Goal: Information Seeking & Learning: Learn about a topic

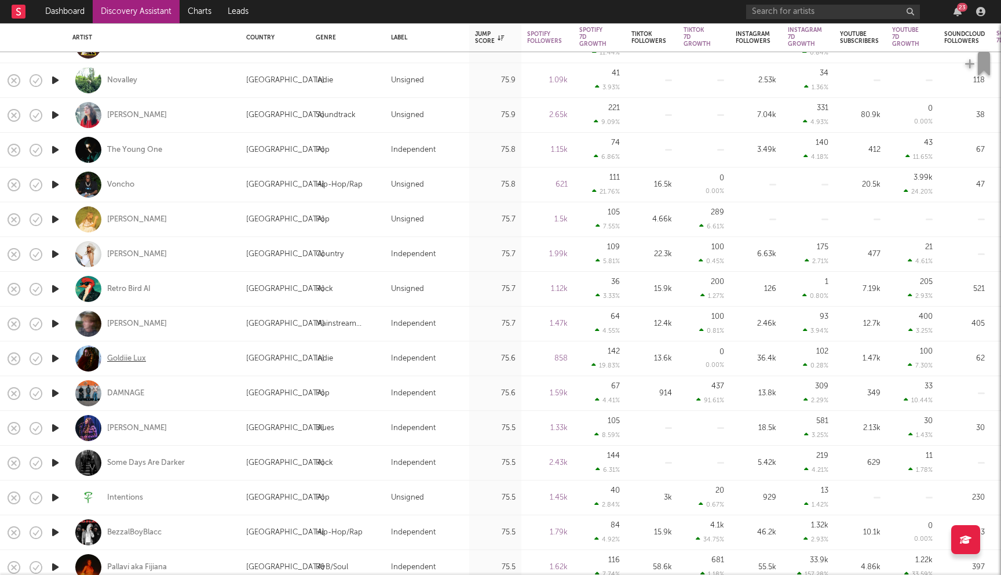
click at [142, 360] on div "Goldiie Lux" at bounding box center [126, 358] width 39 height 10
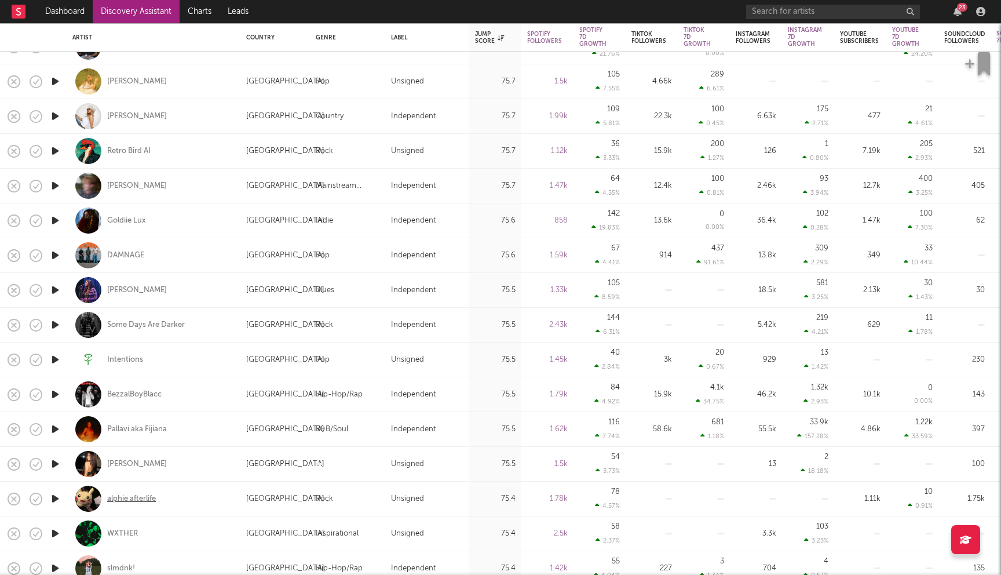
click at [143, 495] on div "alphie afterlife" at bounding box center [131, 498] width 49 height 10
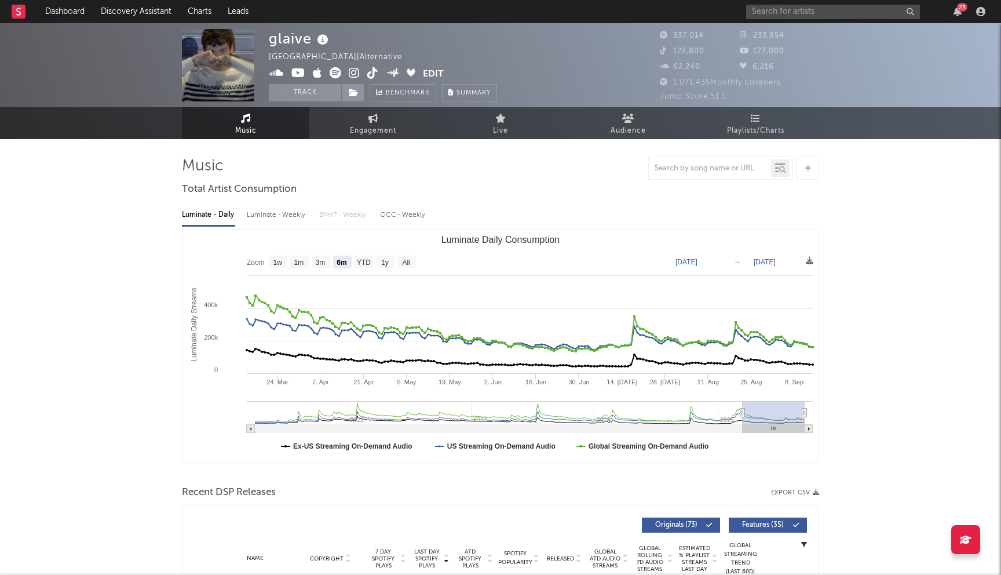
select select "6m"
click at [793, 12] on input "text" at bounding box center [833, 12] width 174 height 14
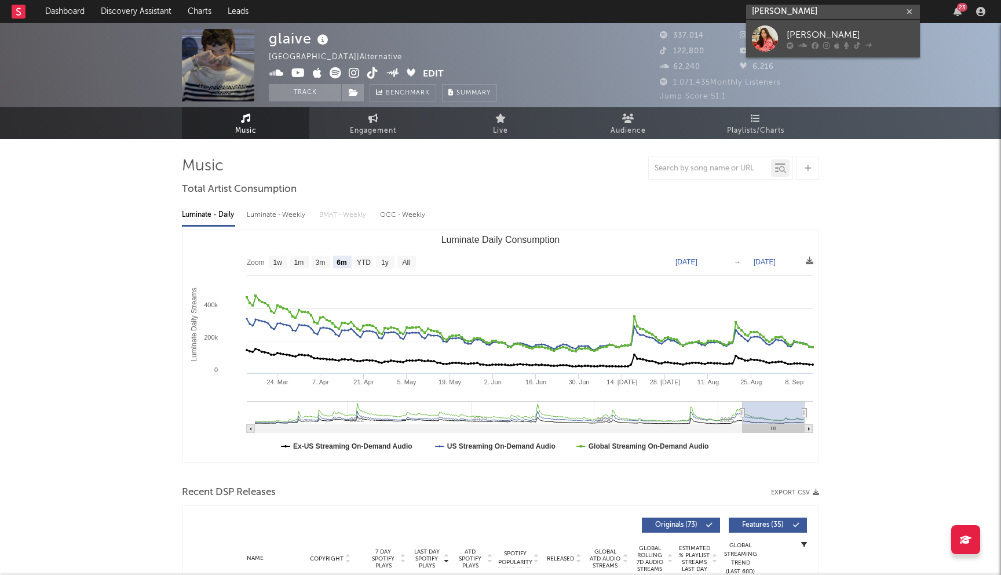
type input "[PERSON_NAME]"
click at [832, 35] on div "[PERSON_NAME]" at bounding box center [850, 35] width 127 height 14
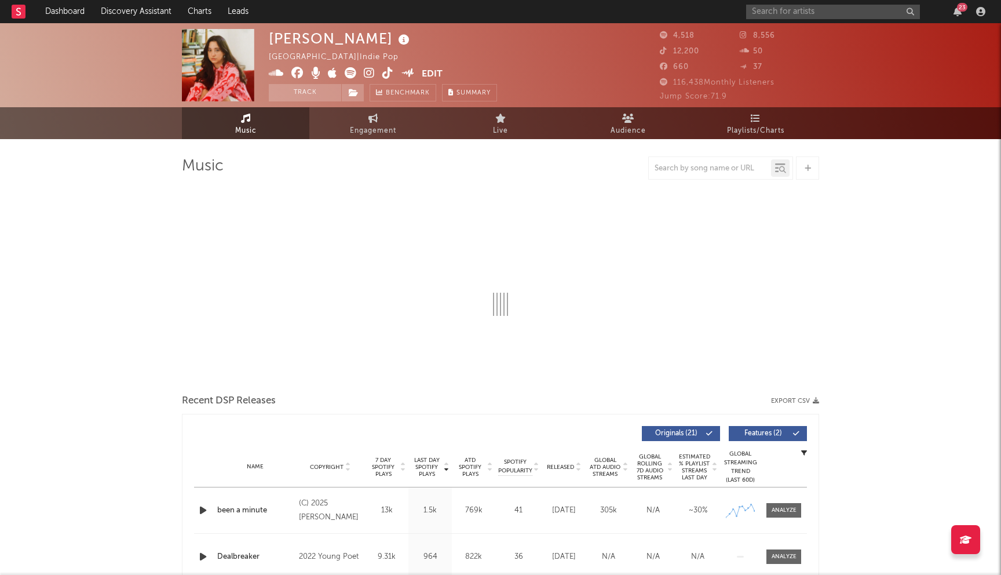
select select "1w"
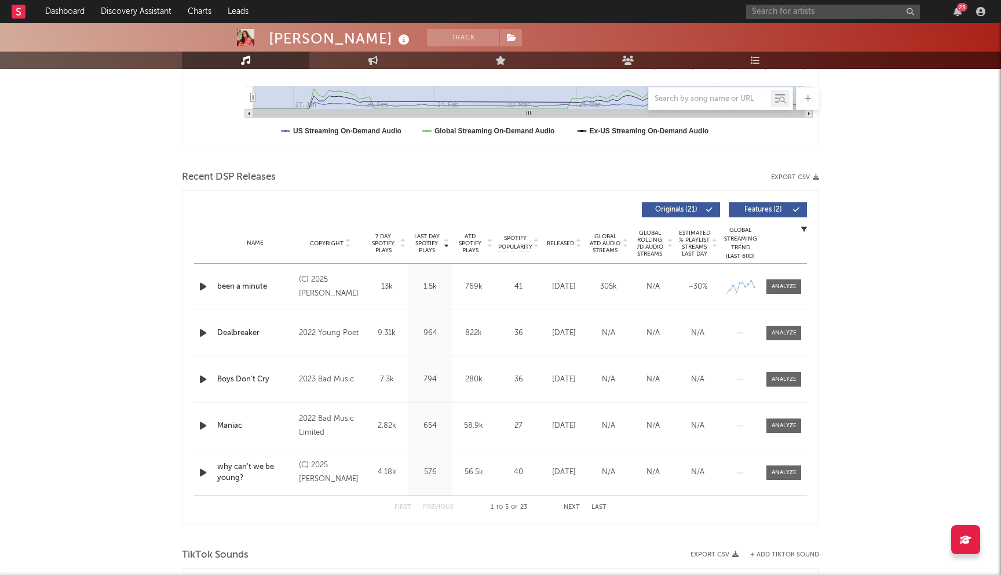
scroll to position [343, 0]
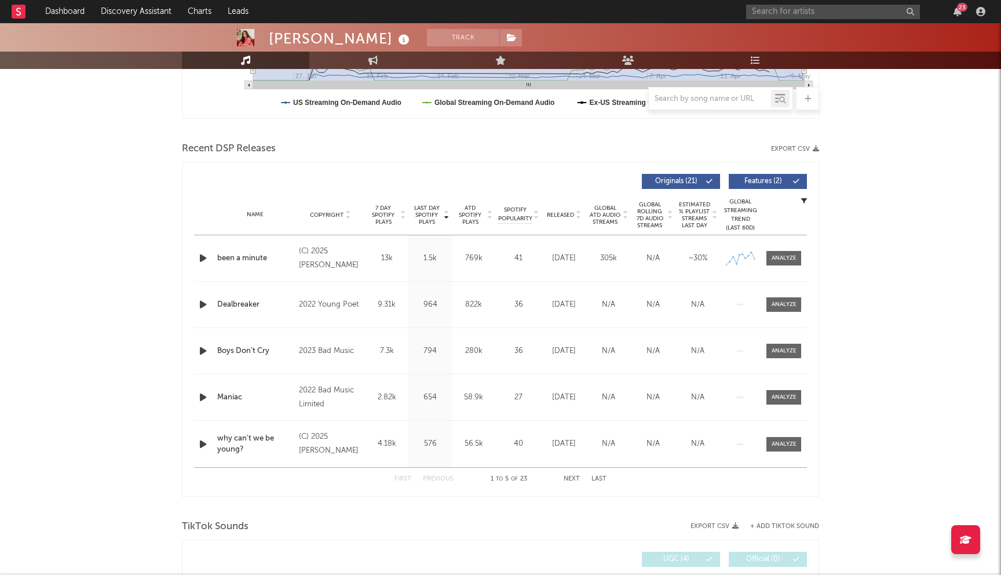
click at [574, 476] on button "Next" at bounding box center [572, 479] width 16 height 6
click at [434, 476] on button "Previous" at bounding box center [438, 479] width 31 height 6
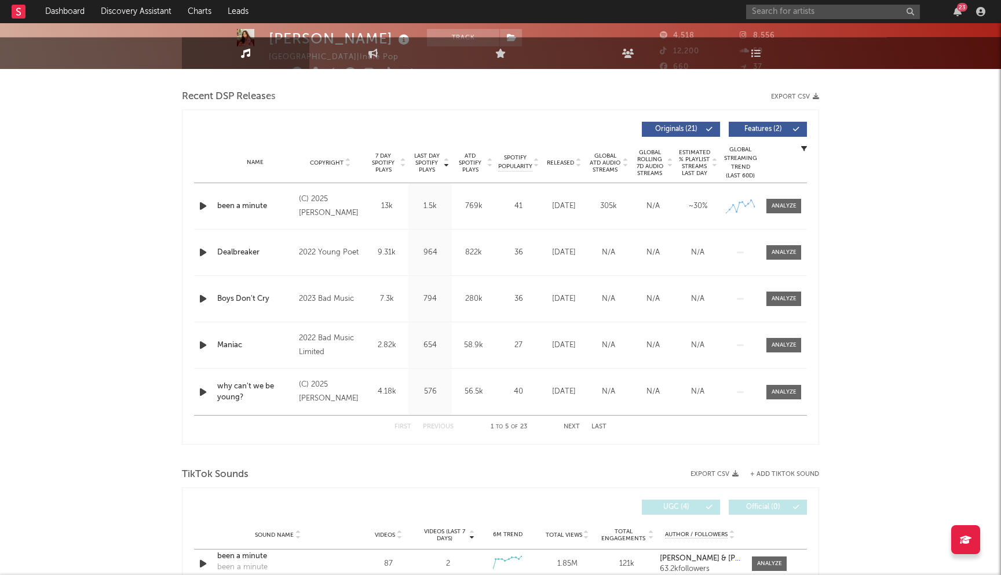
scroll to position [489, 0]
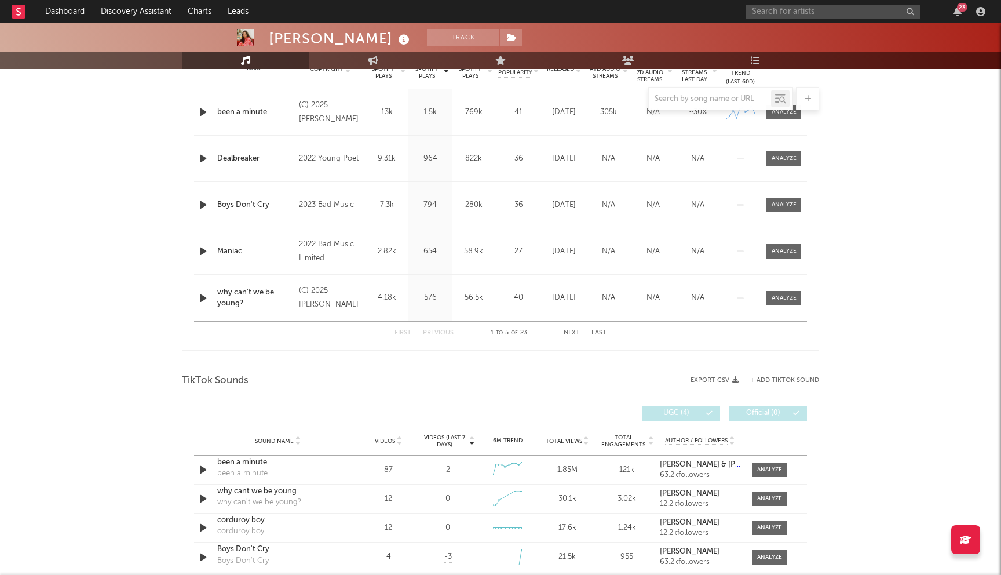
click at [574, 332] on button "Next" at bounding box center [572, 333] width 16 height 6
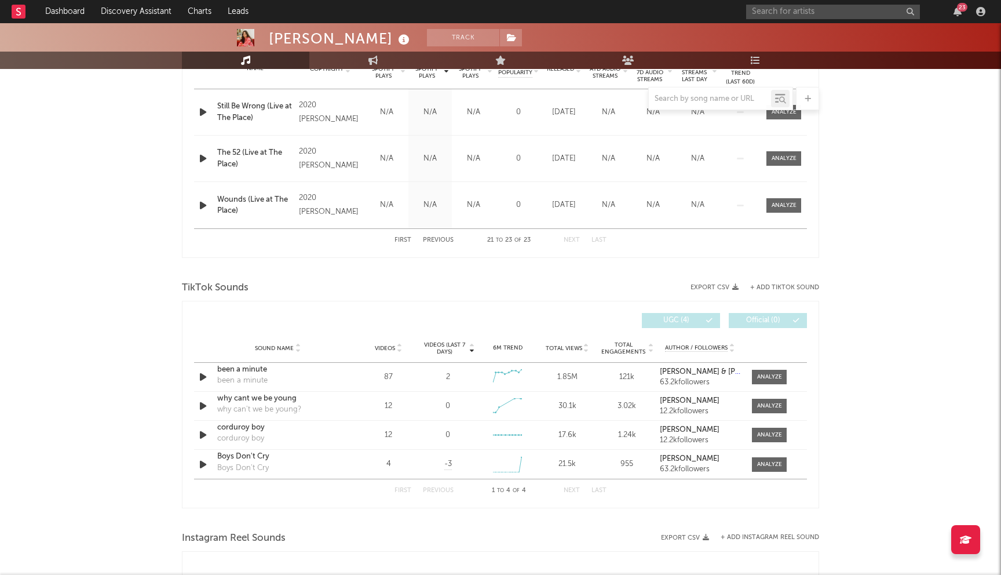
click at [574, 332] on div "Videos (last 7 days) Sound Name Videos Videos (last 7 days) Total Views Total E…" at bounding box center [500, 320] width 613 height 27
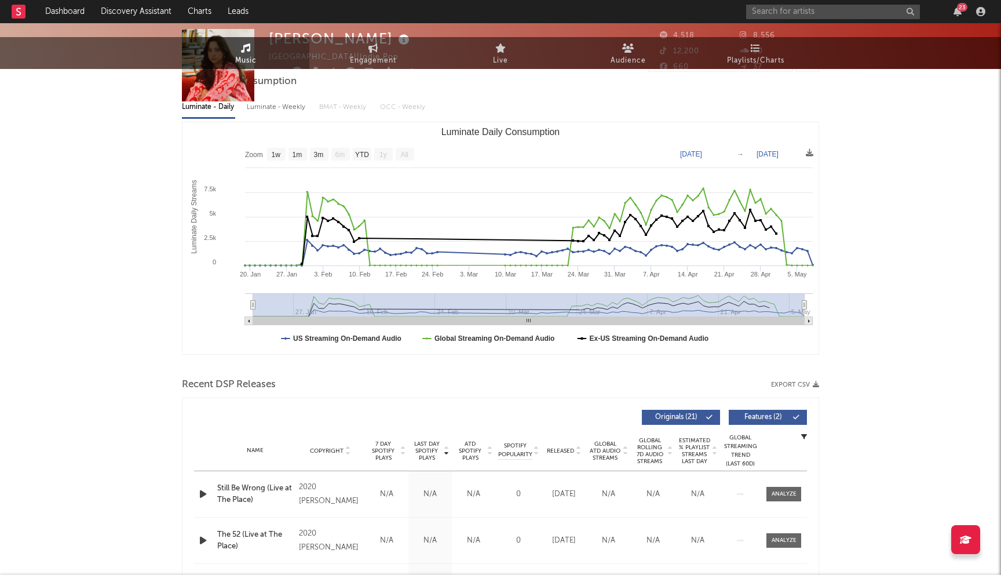
scroll to position [0, 0]
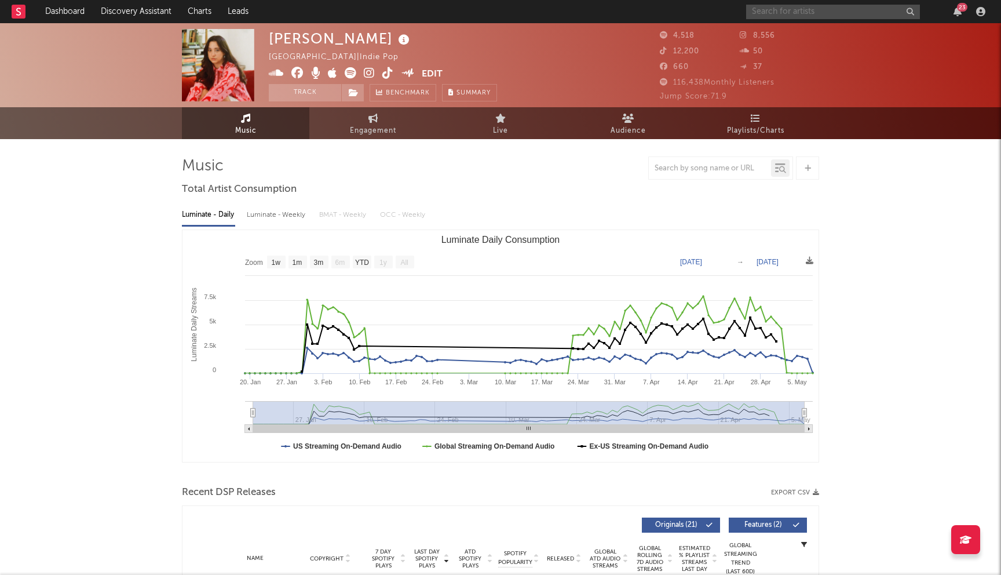
click at [794, 6] on input "text" at bounding box center [833, 12] width 174 height 14
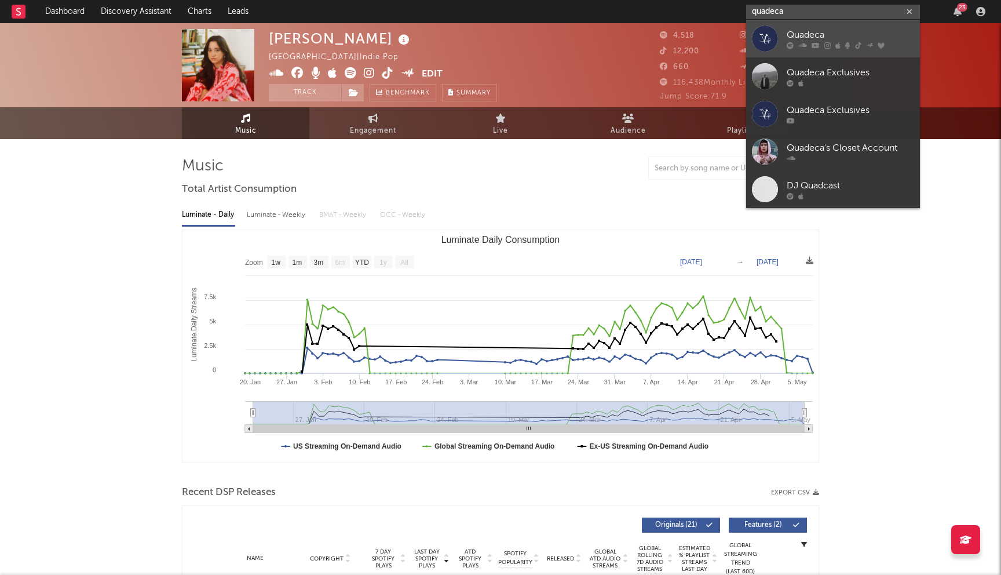
type input "quadeca"
click at [796, 31] on div "Quadeca" at bounding box center [850, 35] width 127 height 14
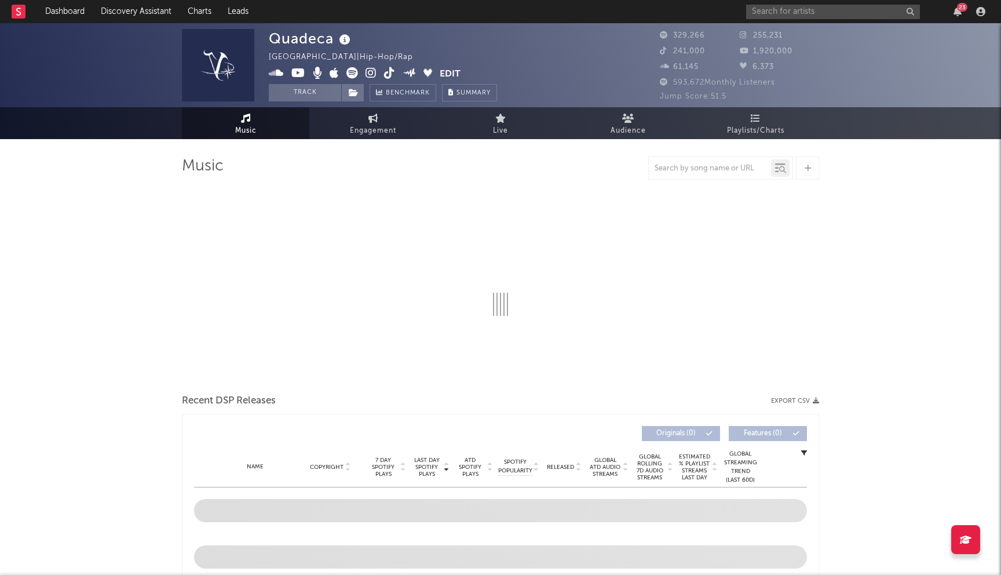
select select "6m"
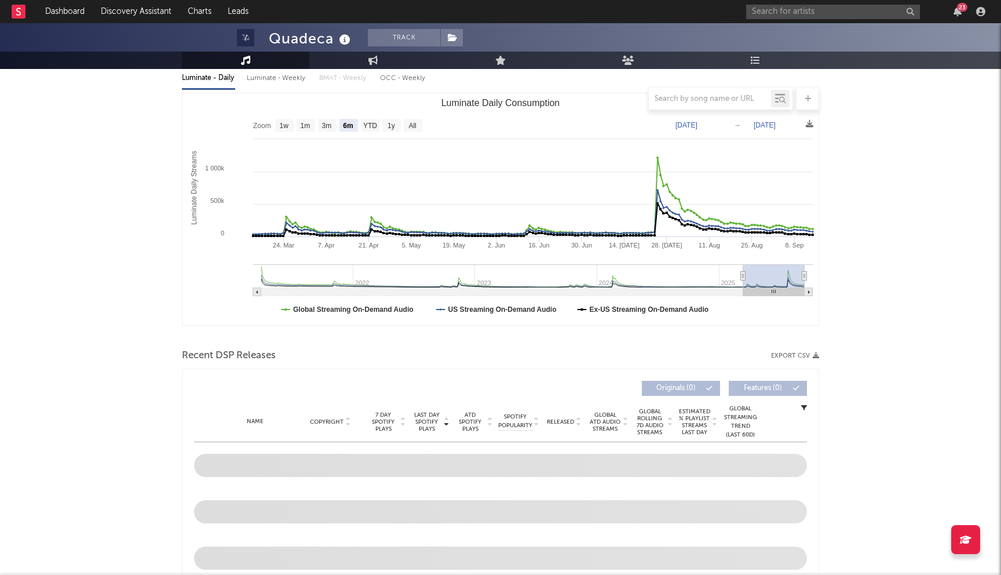
scroll to position [309, 0]
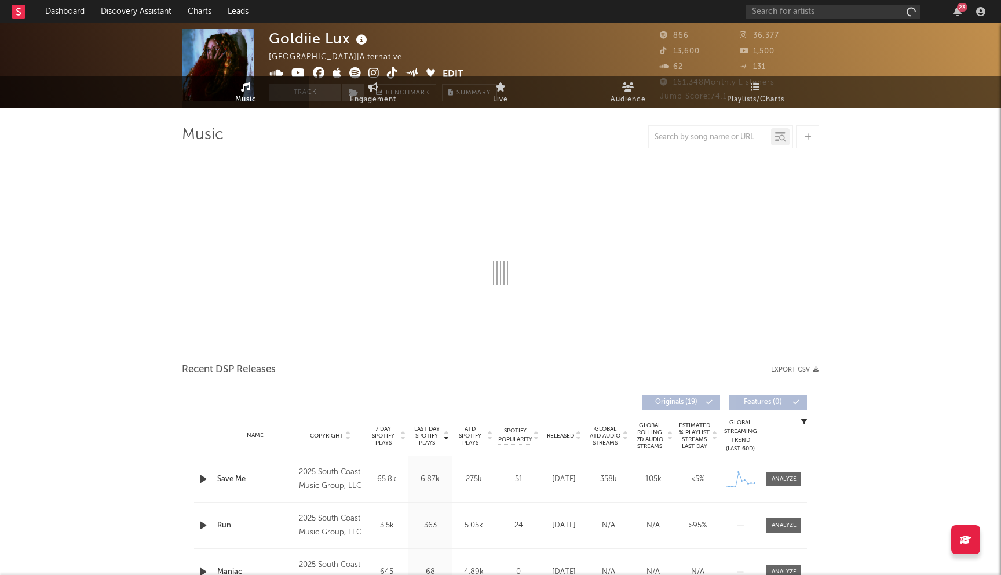
select select "6m"
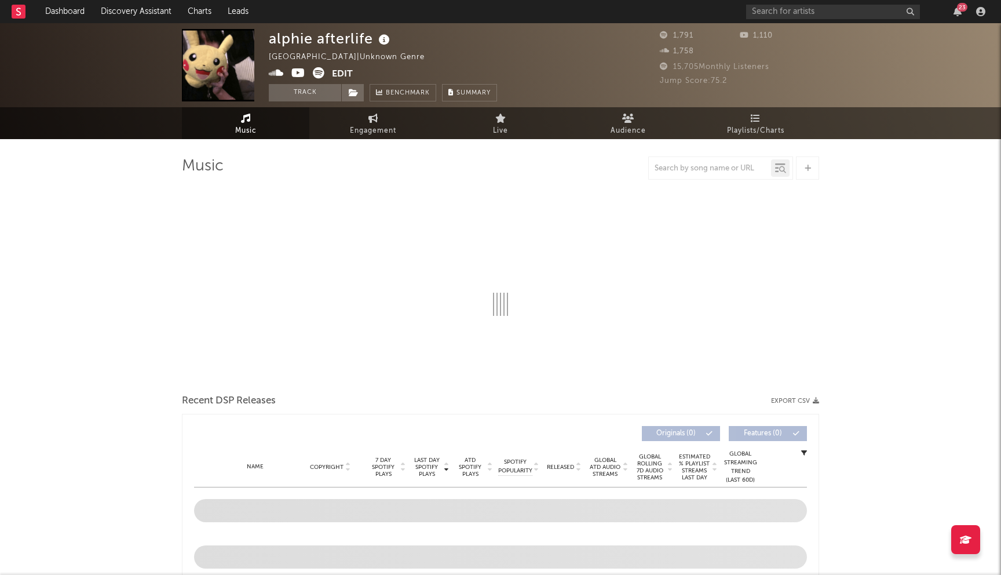
select select "6m"
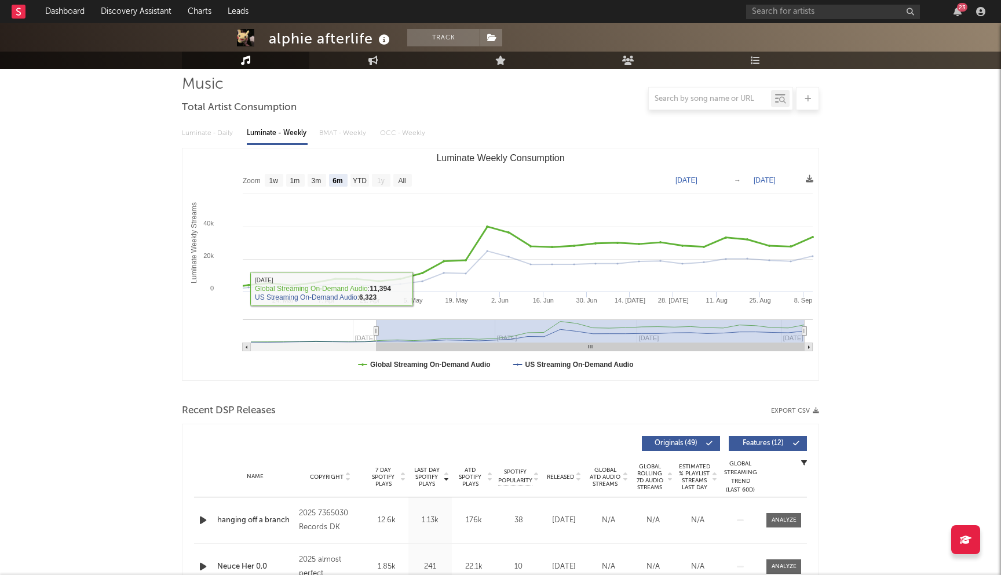
scroll to position [213, 0]
